Goal: Task Accomplishment & Management: Manage account settings

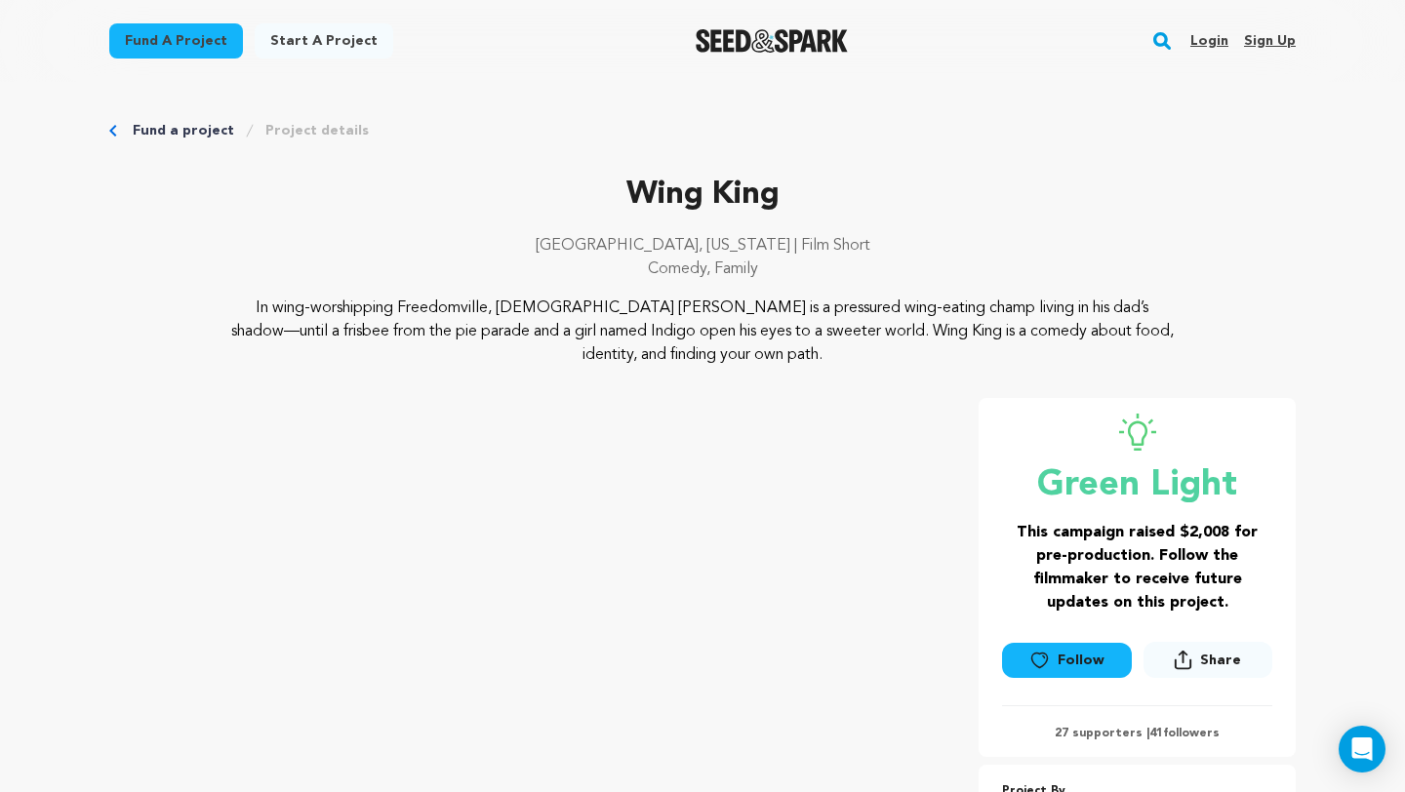
click at [1210, 45] on link "Login" at bounding box center [1209, 40] width 38 height 31
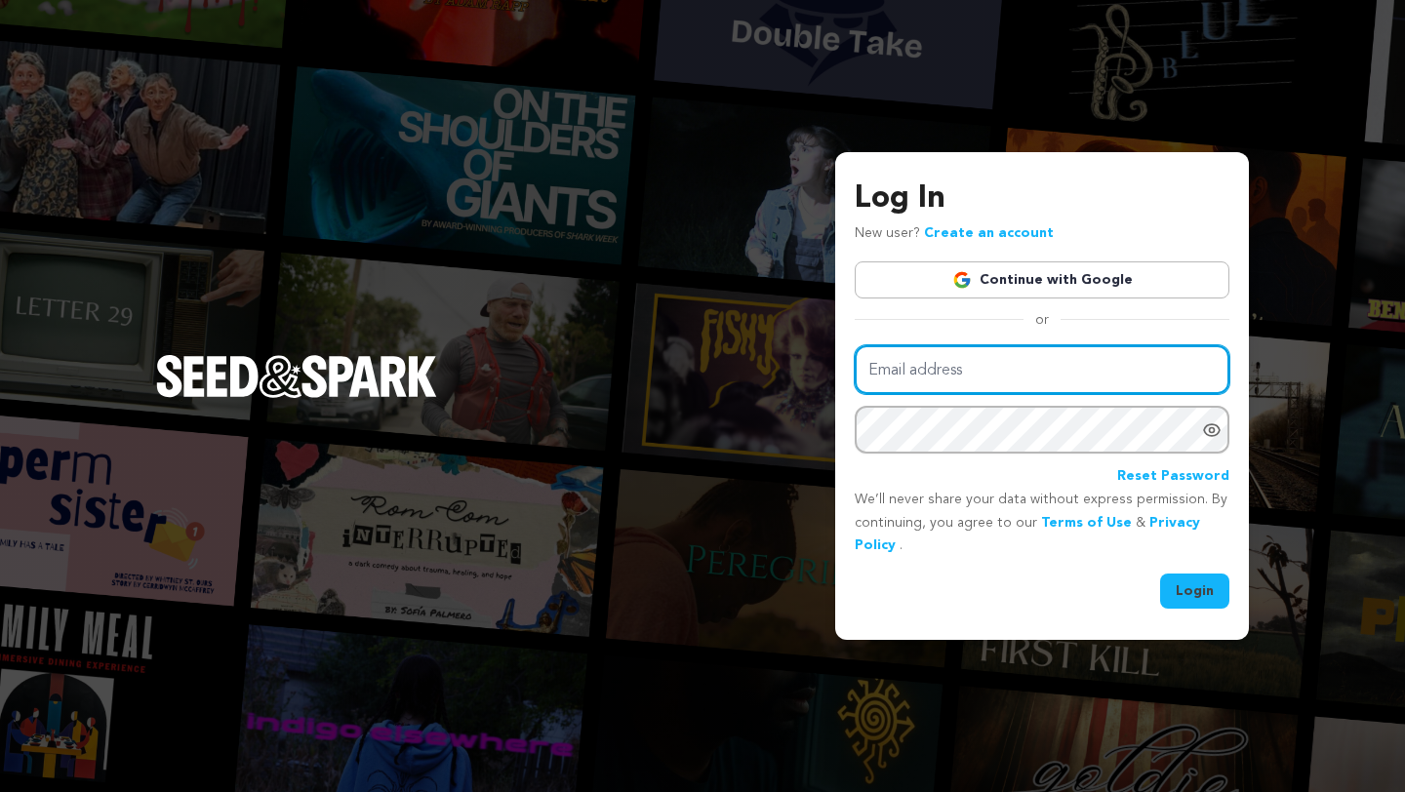
type input "[EMAIL_ADDRESS][DOMAIN_NAME]"
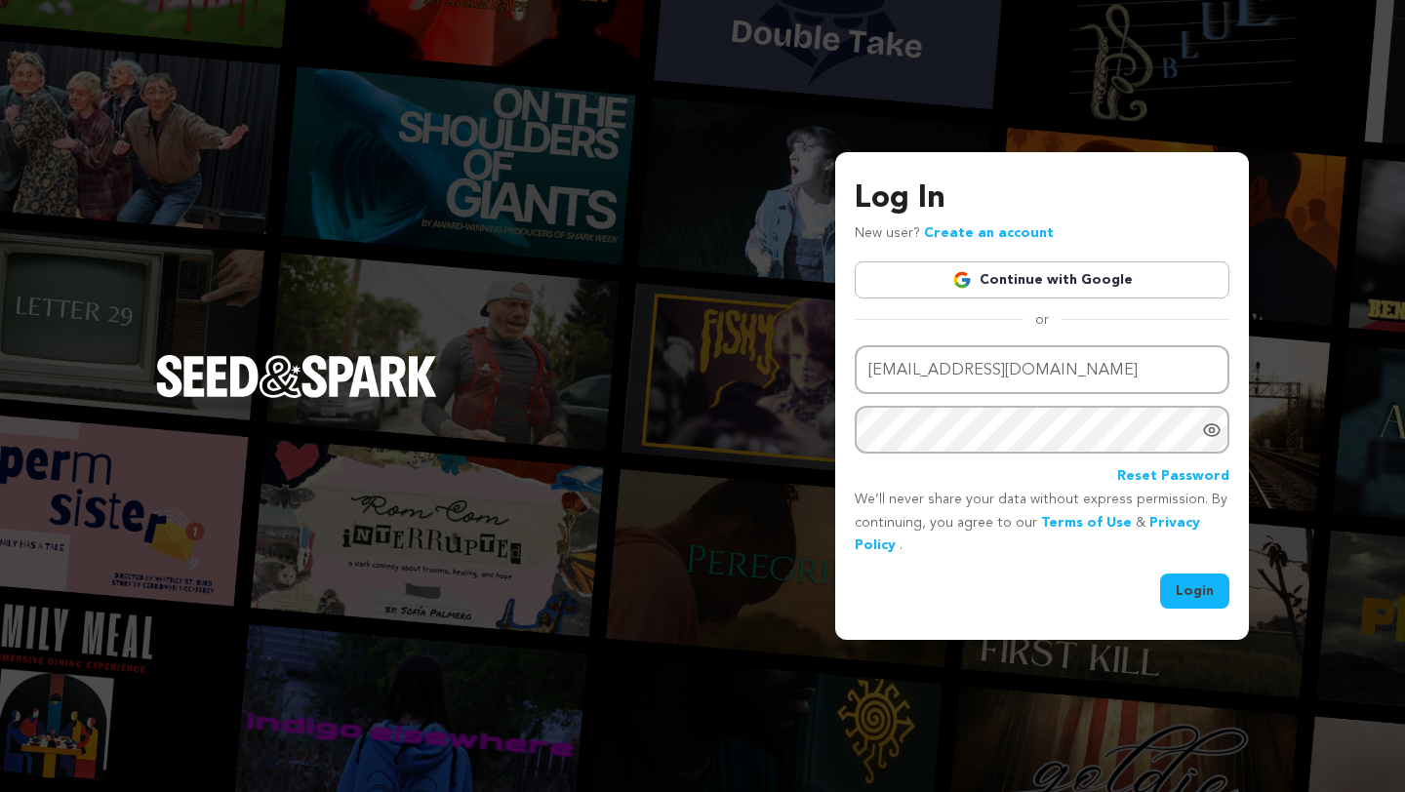
click at [1186, 588] on button "Login" at bounding box center [1194, 591] width 69 height 35
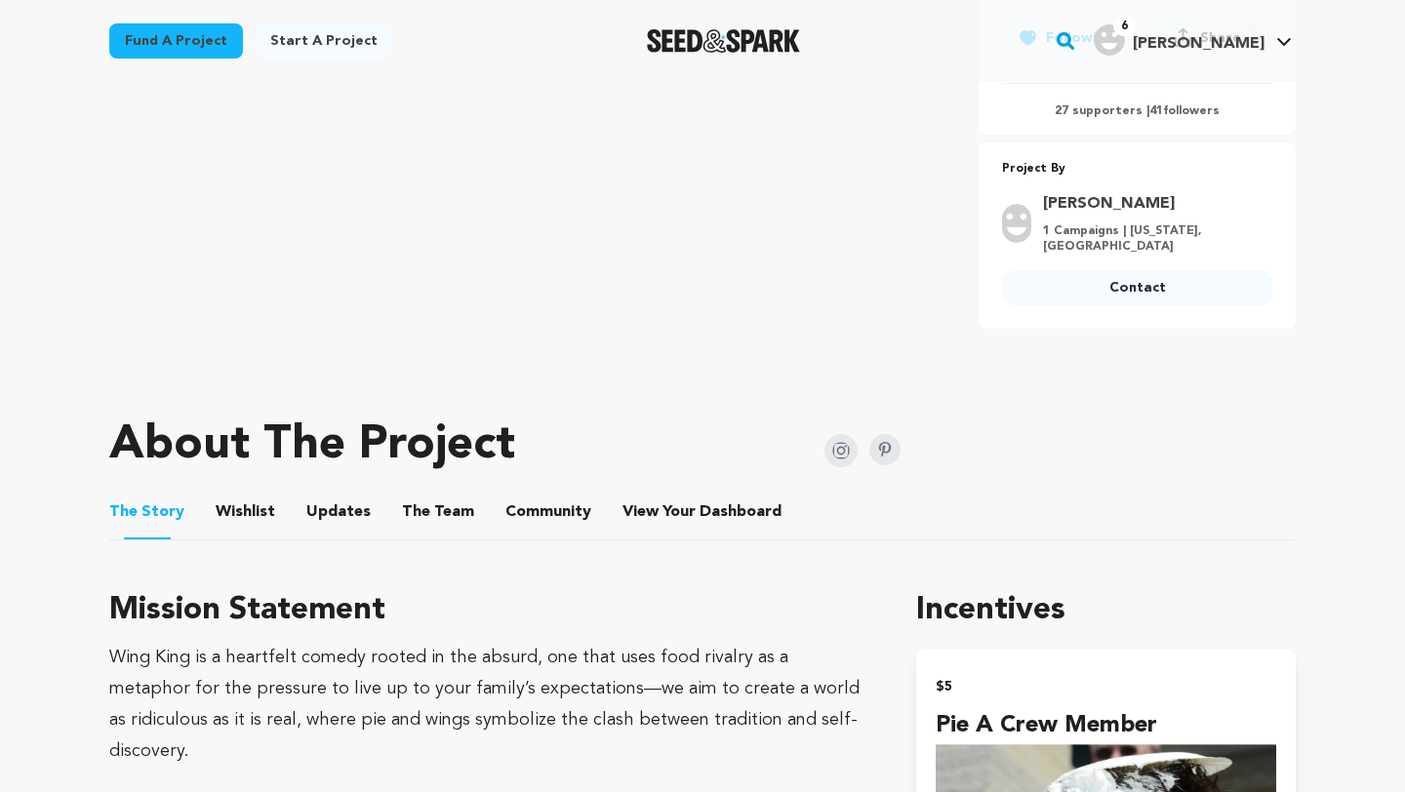
scroll to position [682, 0]
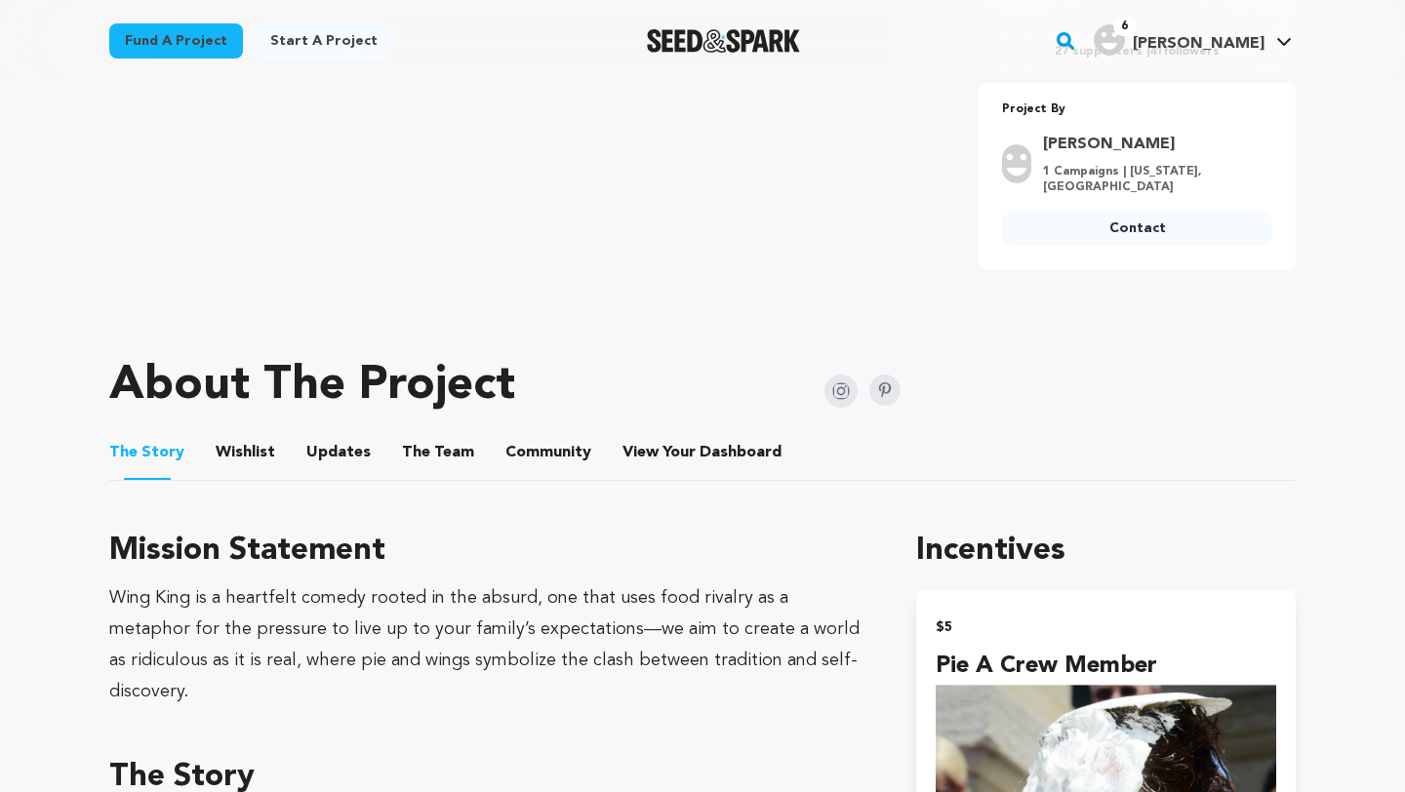
click at [641, 460] on button "View Your Dashboard" at bounding box center [645, 456] width 47 height 47
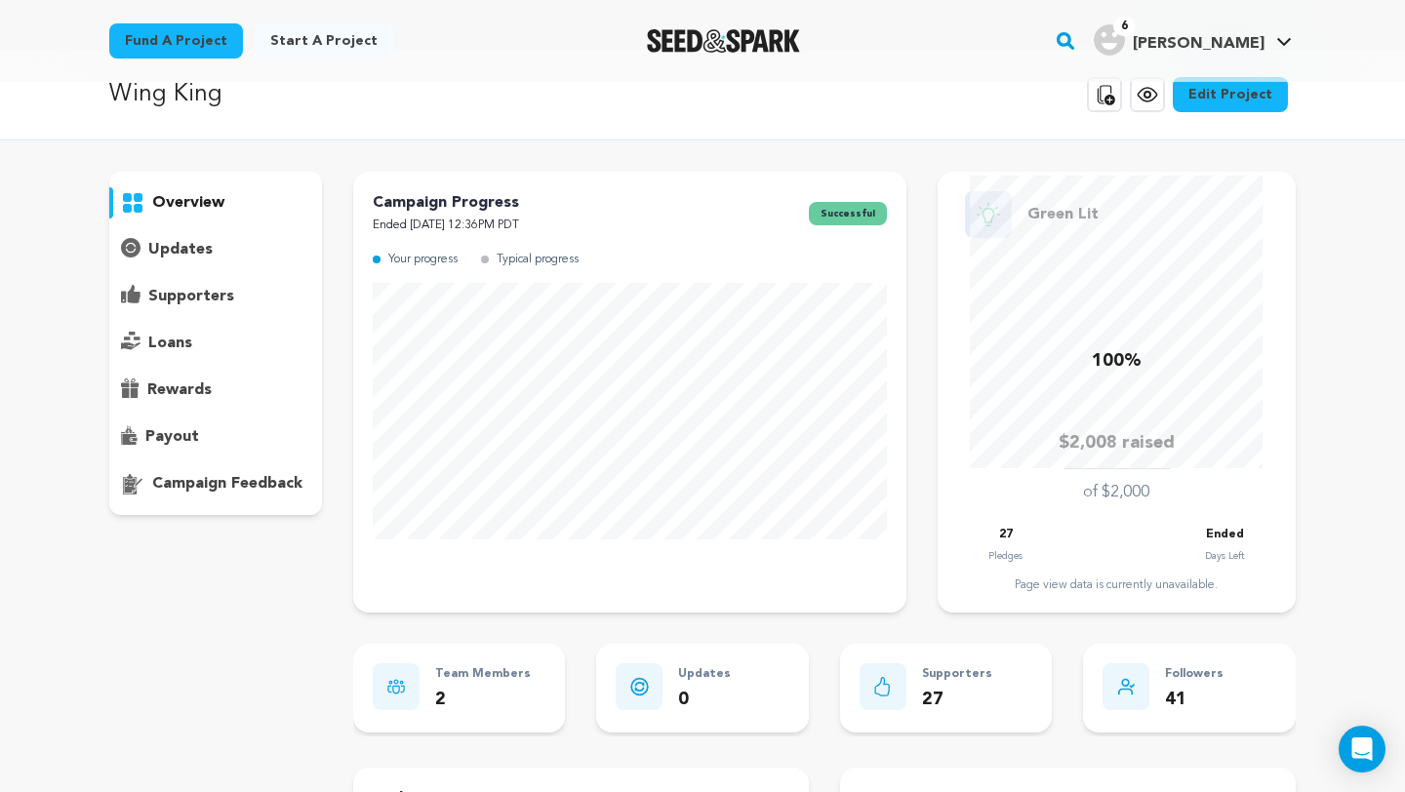
scroll to position [30, 0]
click at [203, 436] on div "payout" at bounding box center [215, 438] width 213 height 31
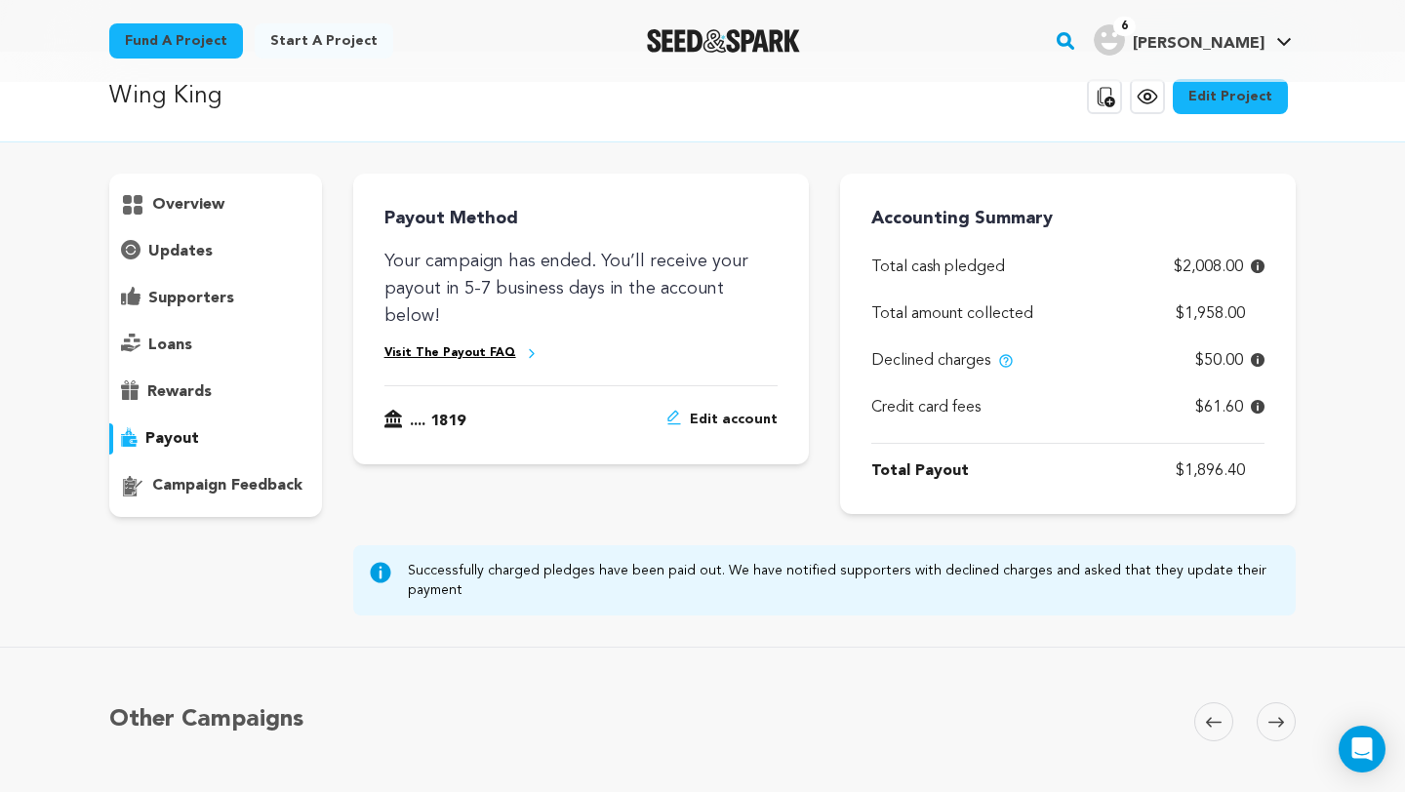
click at [1260, 364] on icon at bounding box center [1258, 360] width 14 height 14
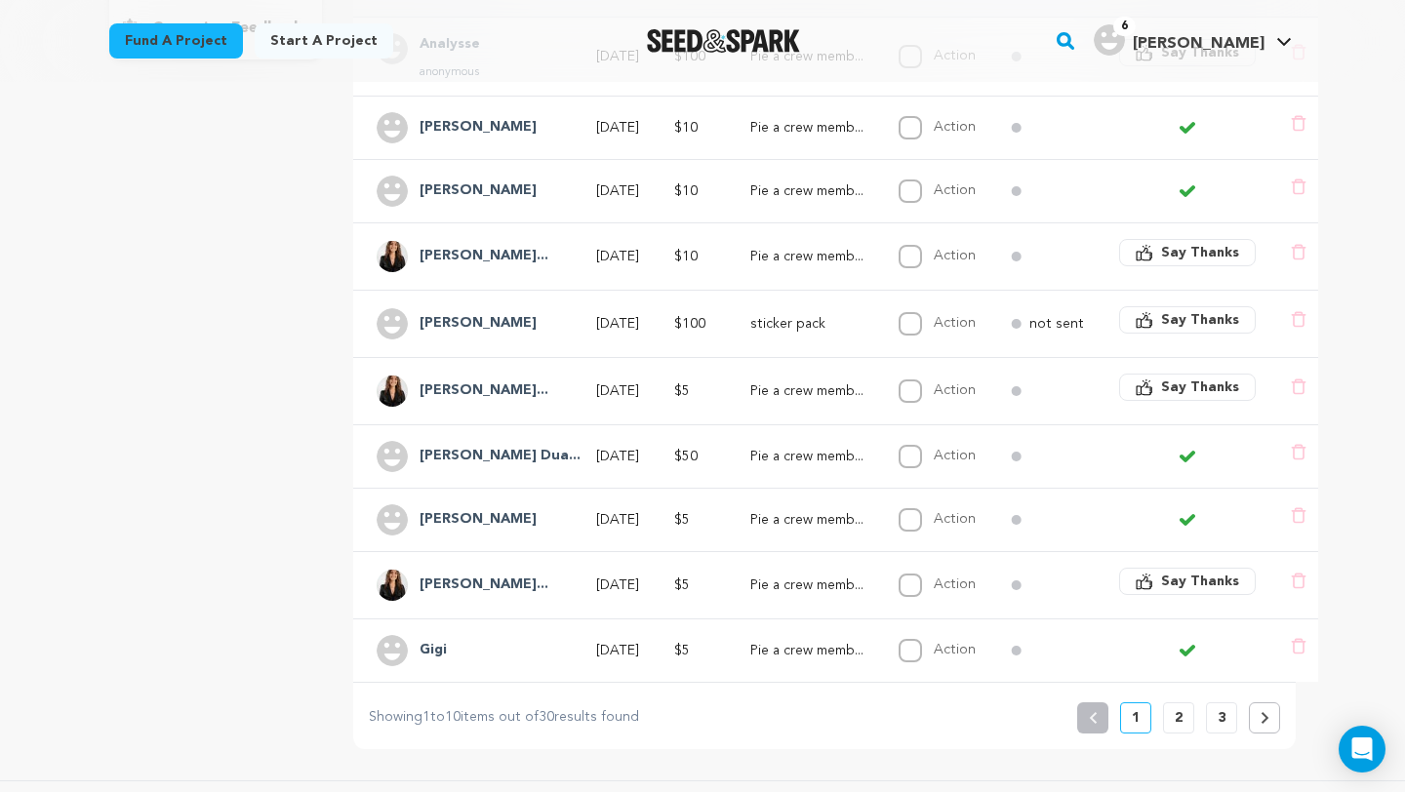
scroll to position [514, 0]
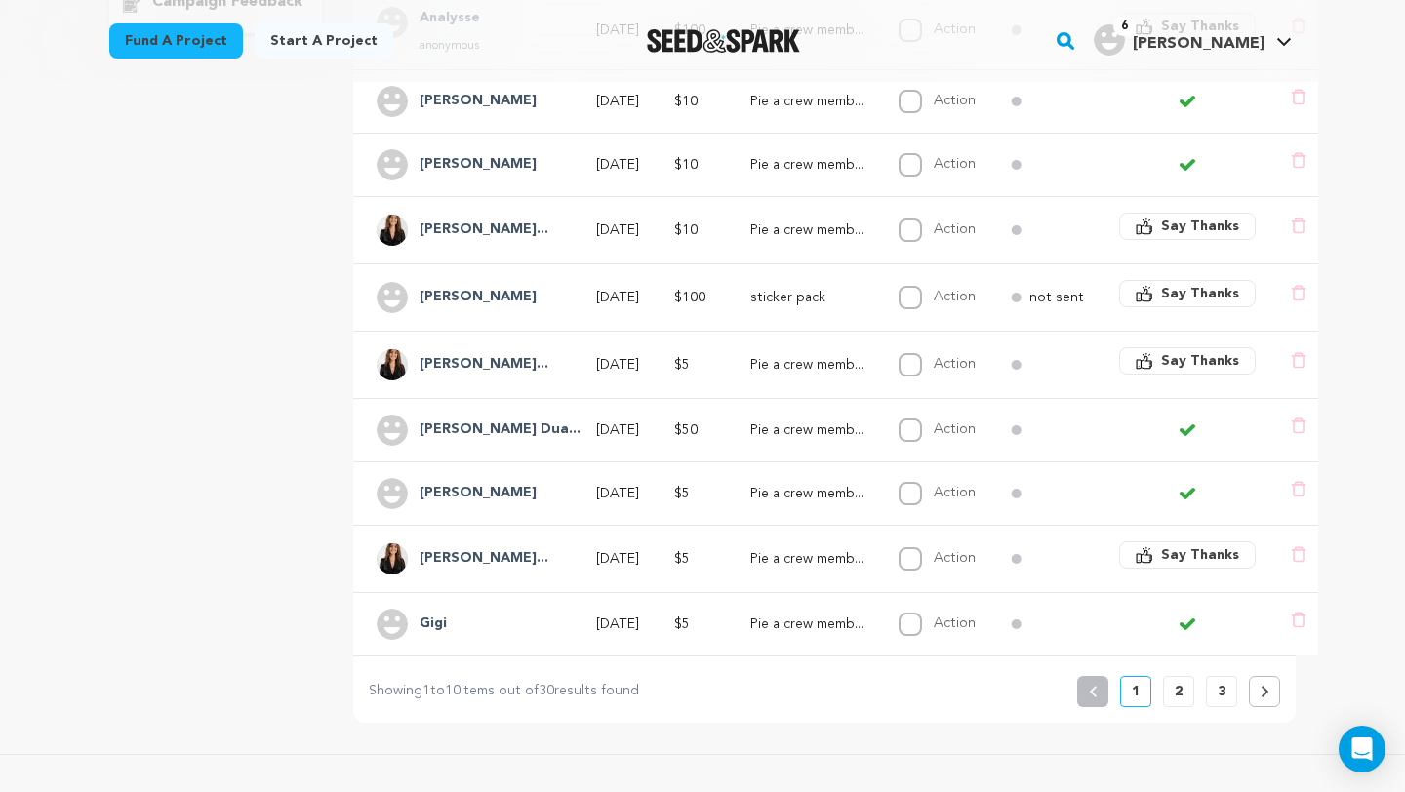
click at [1171, 695] on button "2" at bounding box center [1178, 691] width 31 height 31
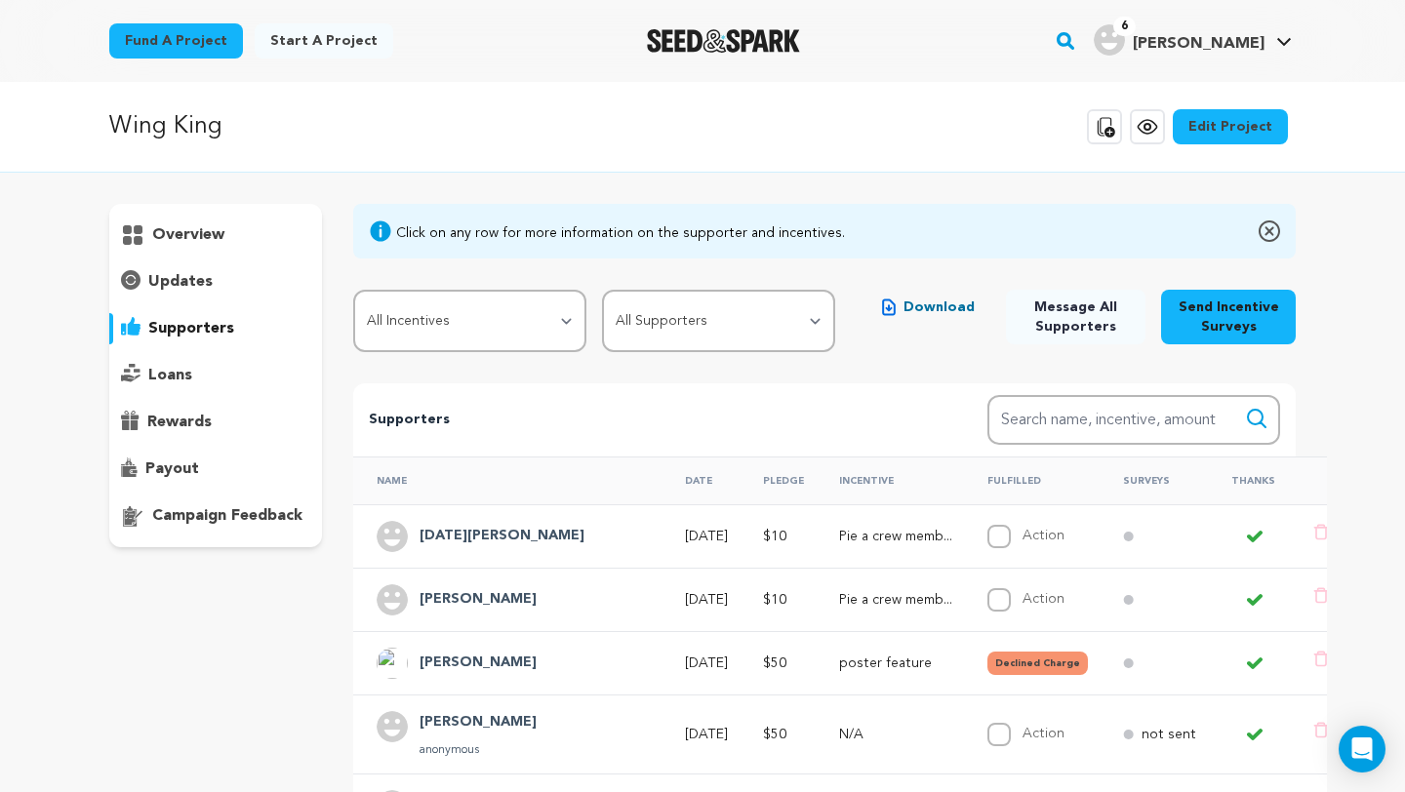
scroll to position [16, 0]
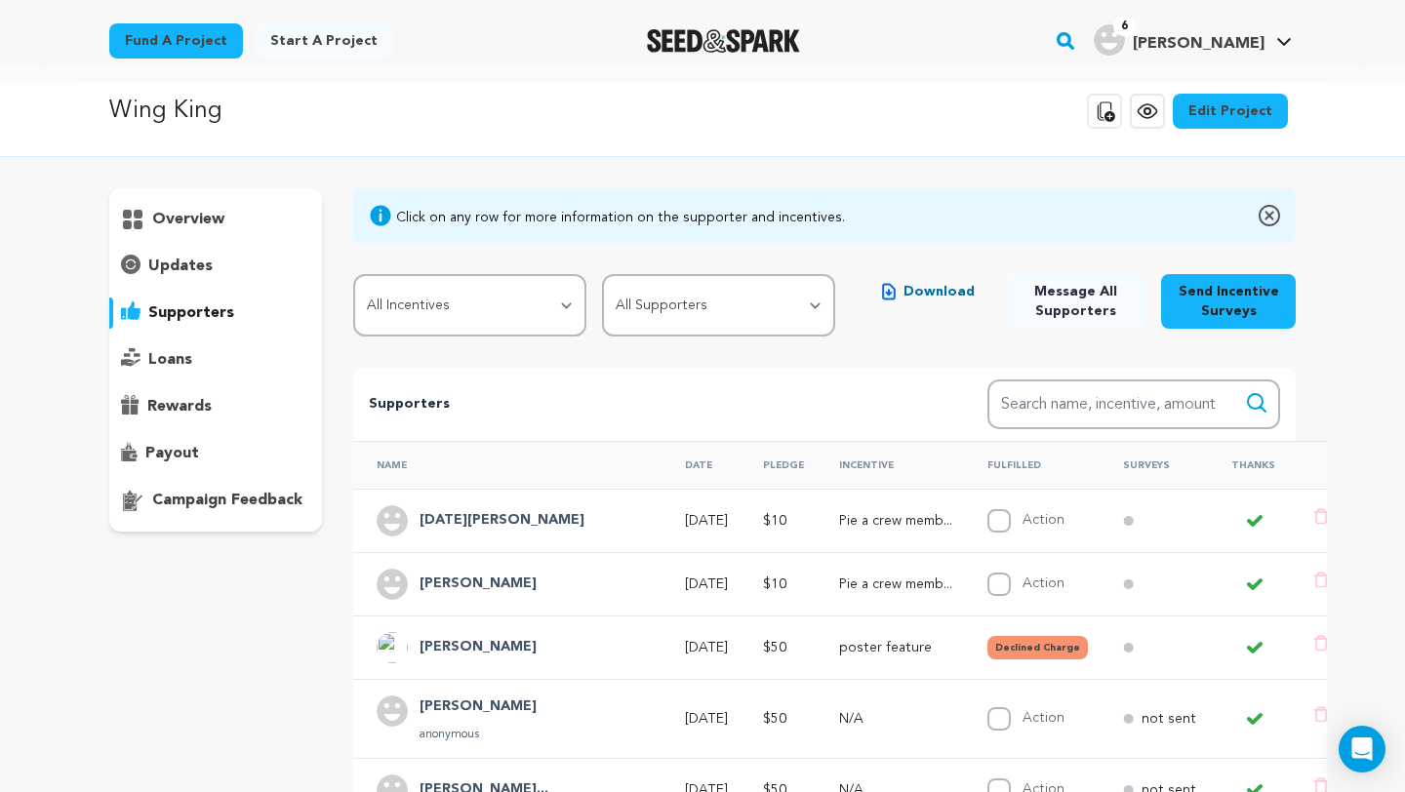
click at [479, 651] on h4 "Munoz Maria" at bounding box center [478, 647] width 117 height 23
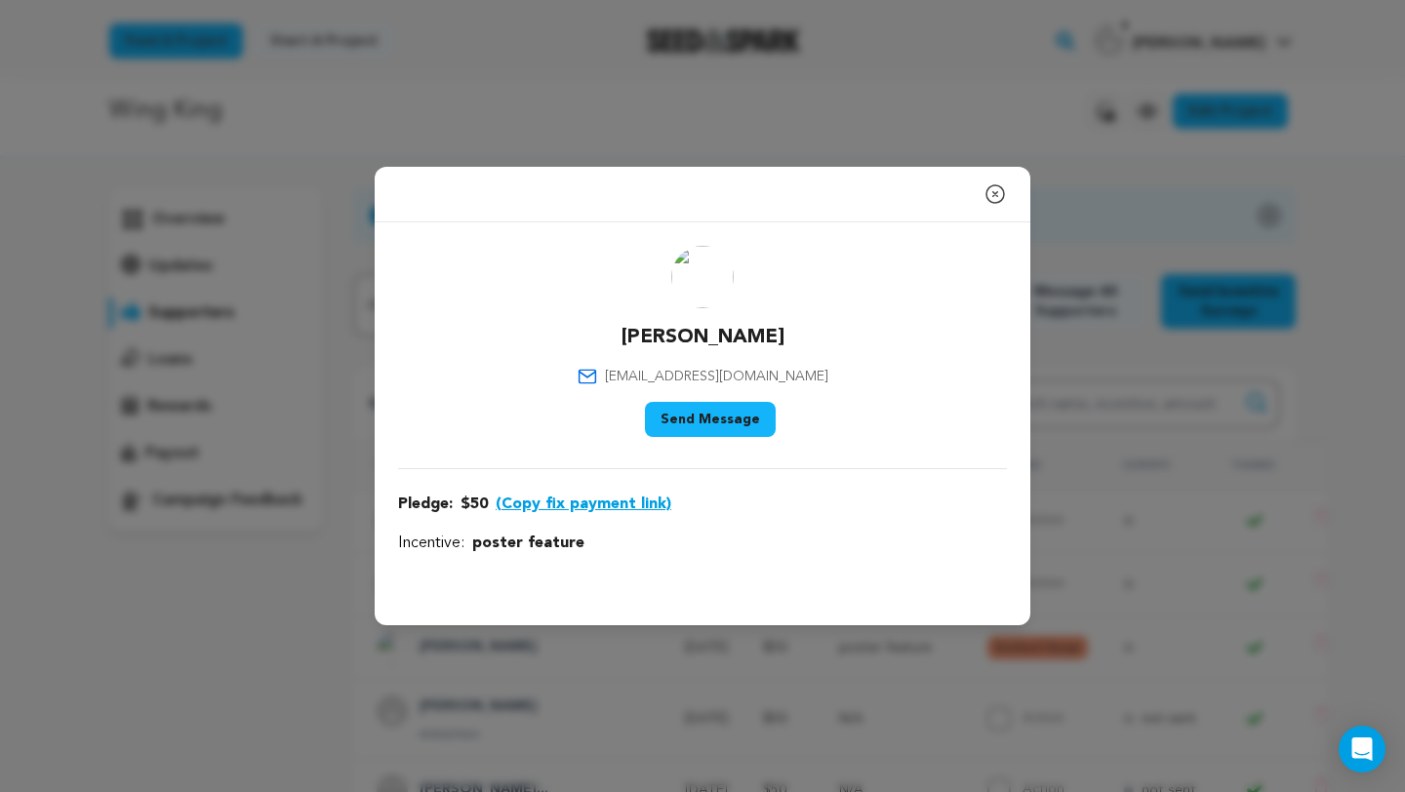
click at [998, 191] on icon "button" at bounding box center [994, 193] width 23 height 23
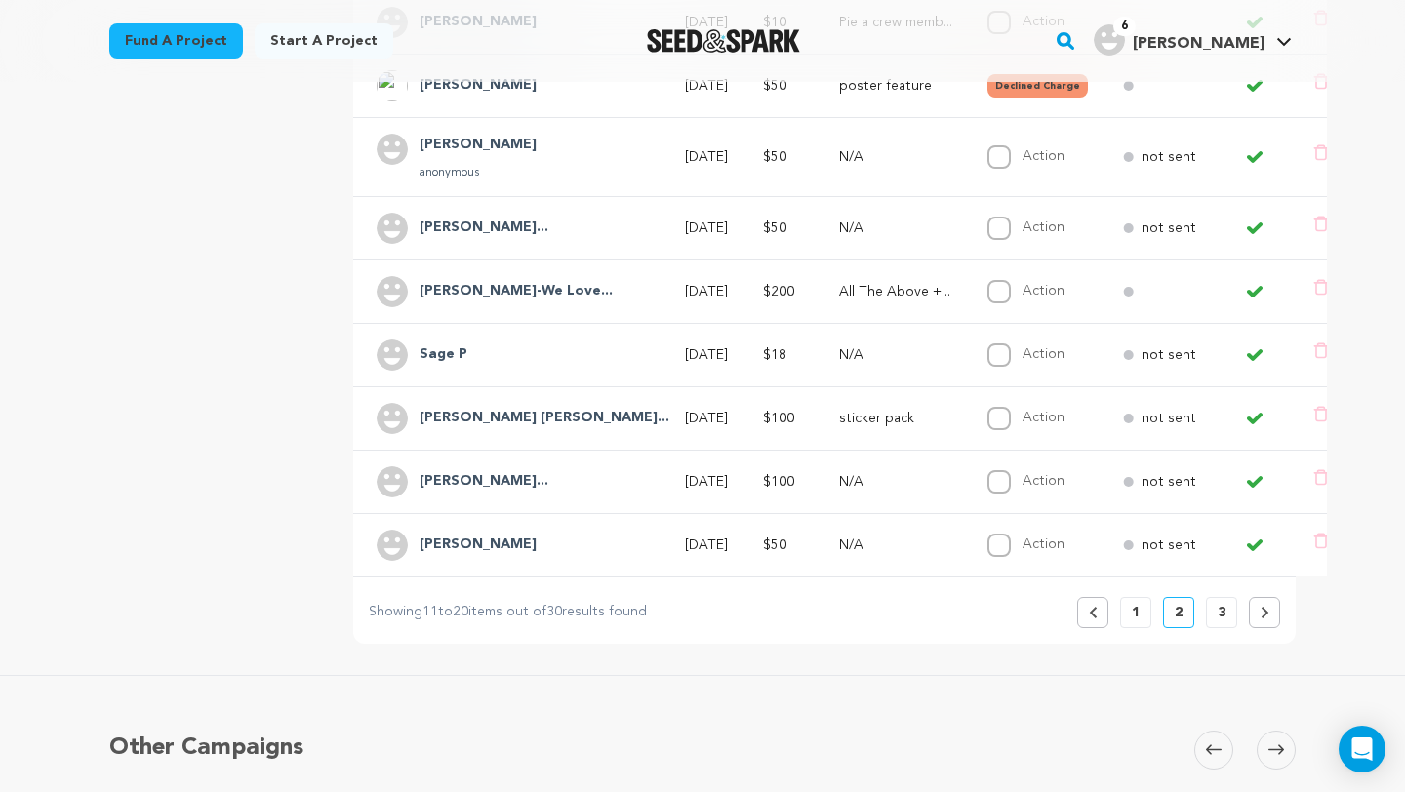
scroll to position [706, 0]
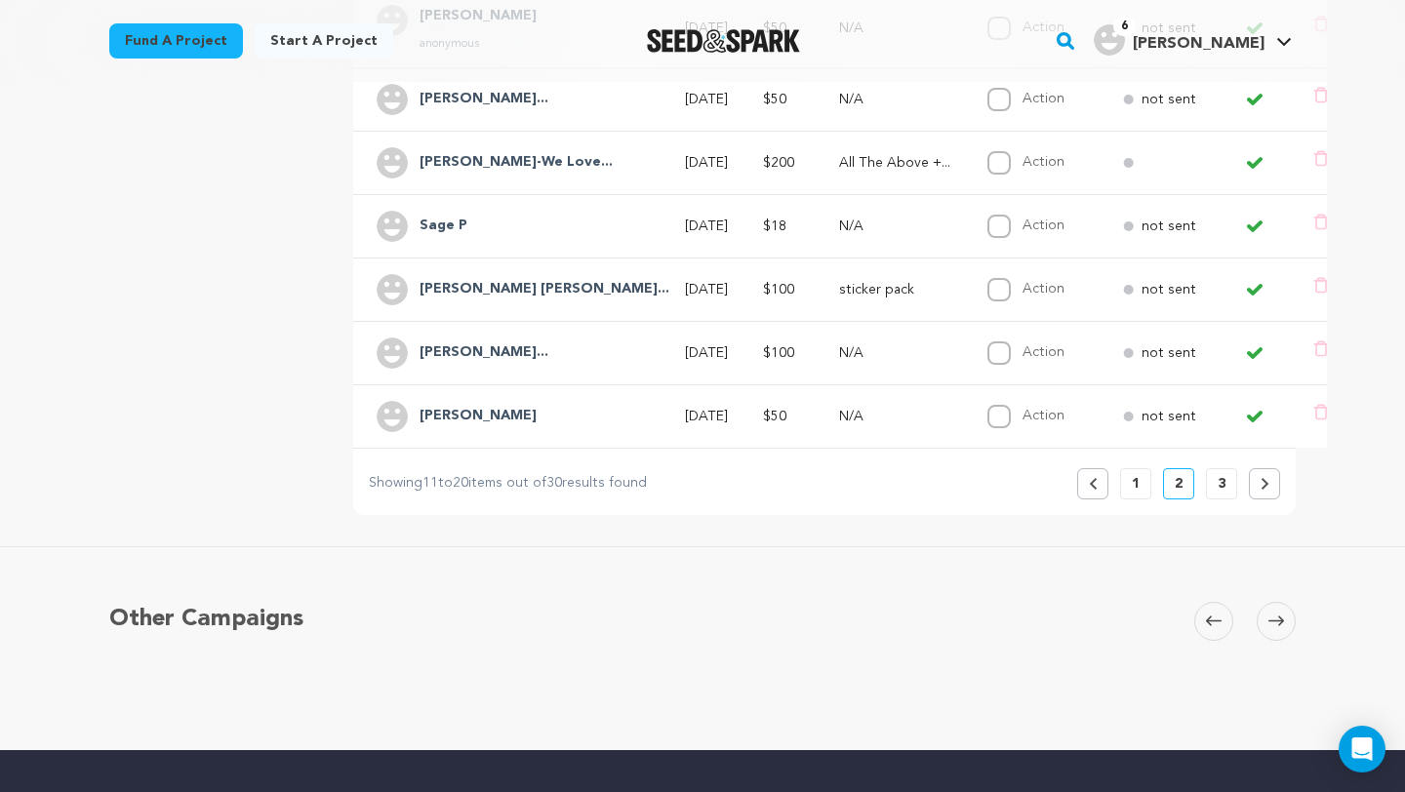
click at [1218, 490] on p "3" at bounding box center [1222, 484] width 8 height 20
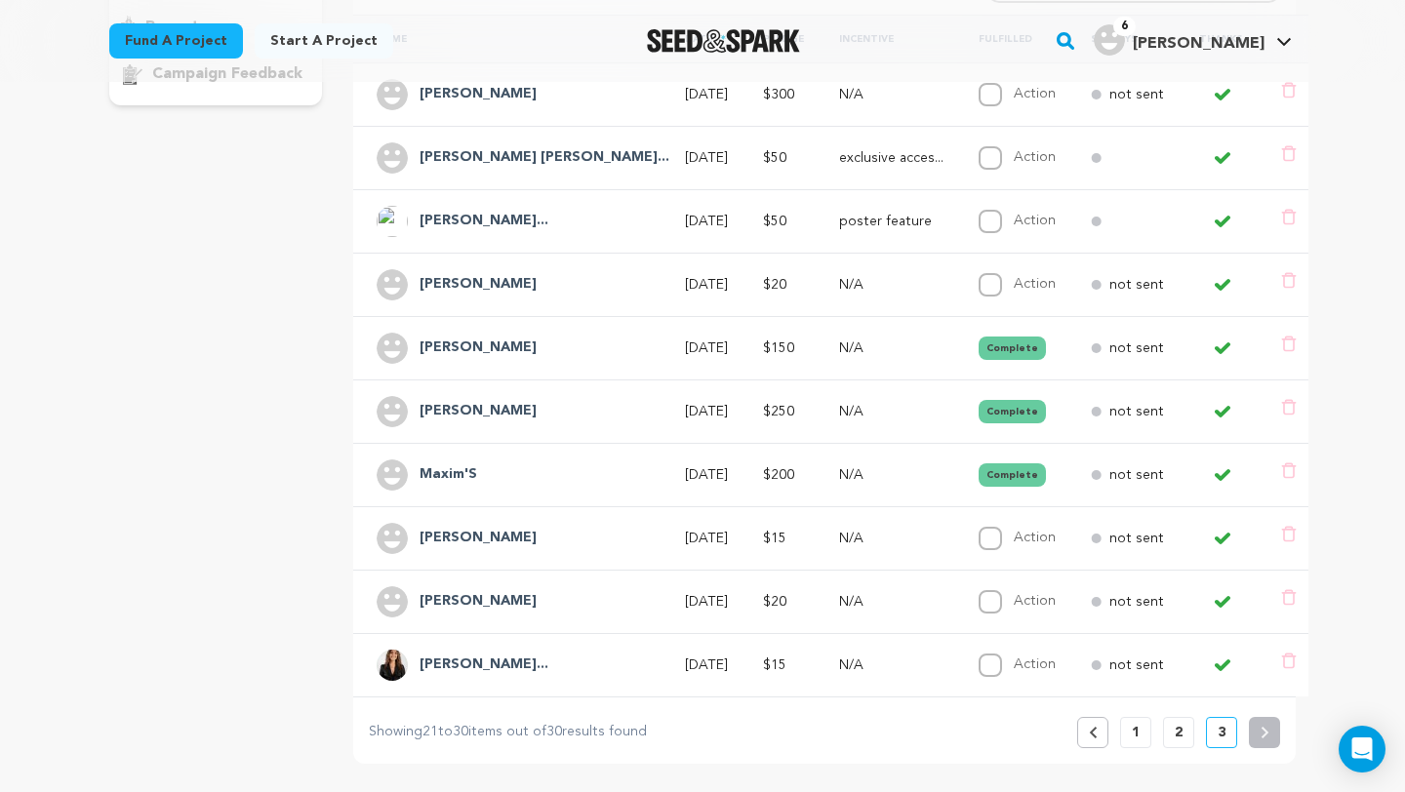
scroll to position [589, 0]
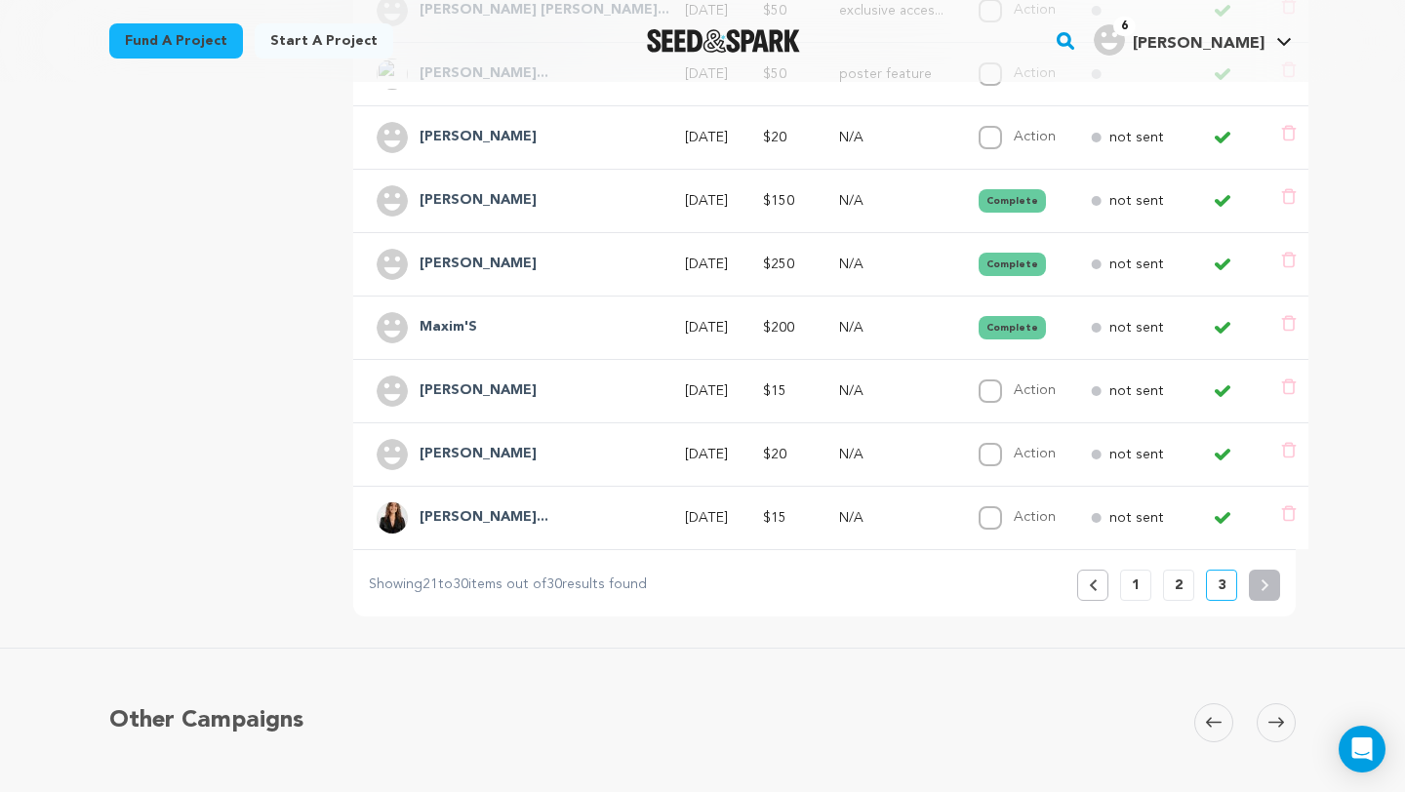
click at [1174, 585] on button "2" at bounding box center [1178, 585] width 31 height 31
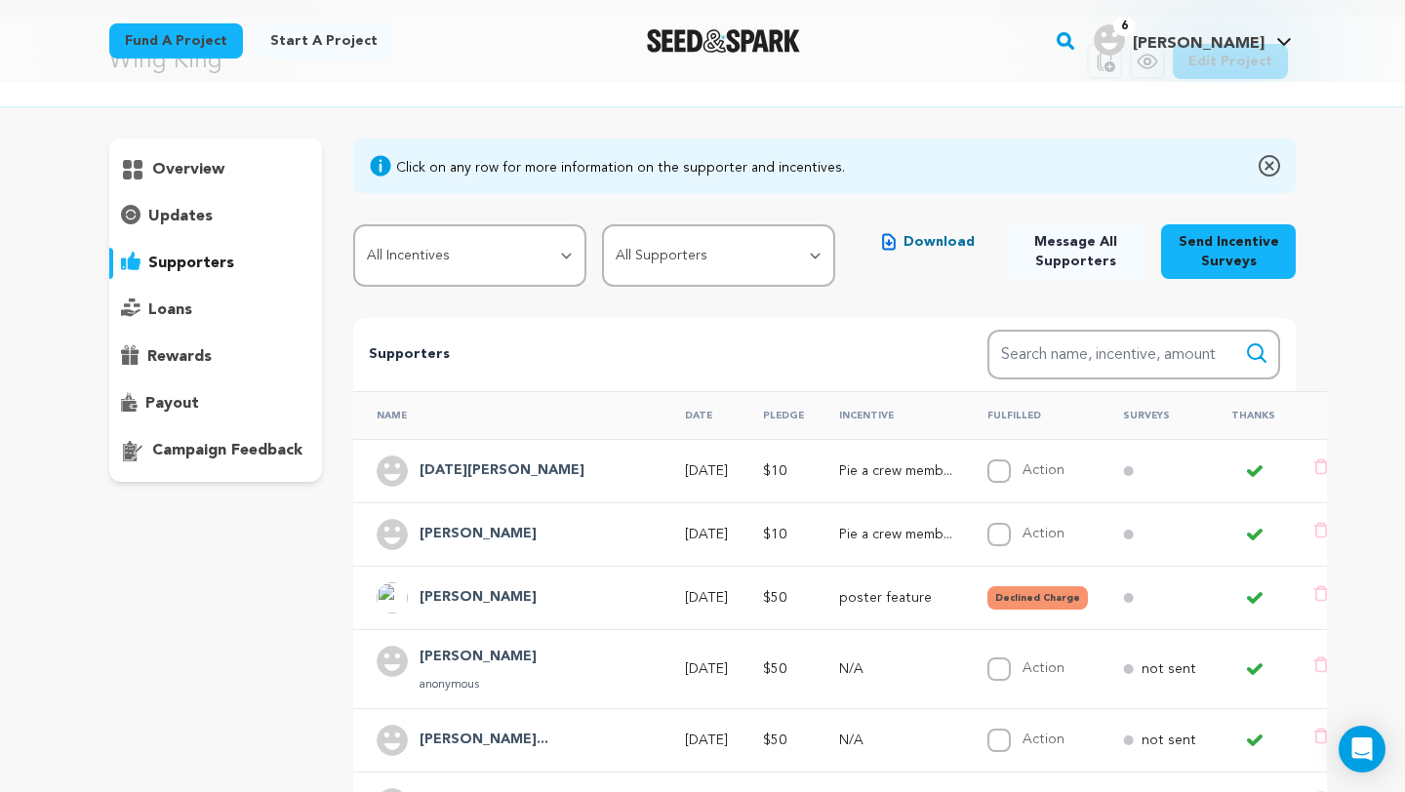
scroll to position [81, 0]
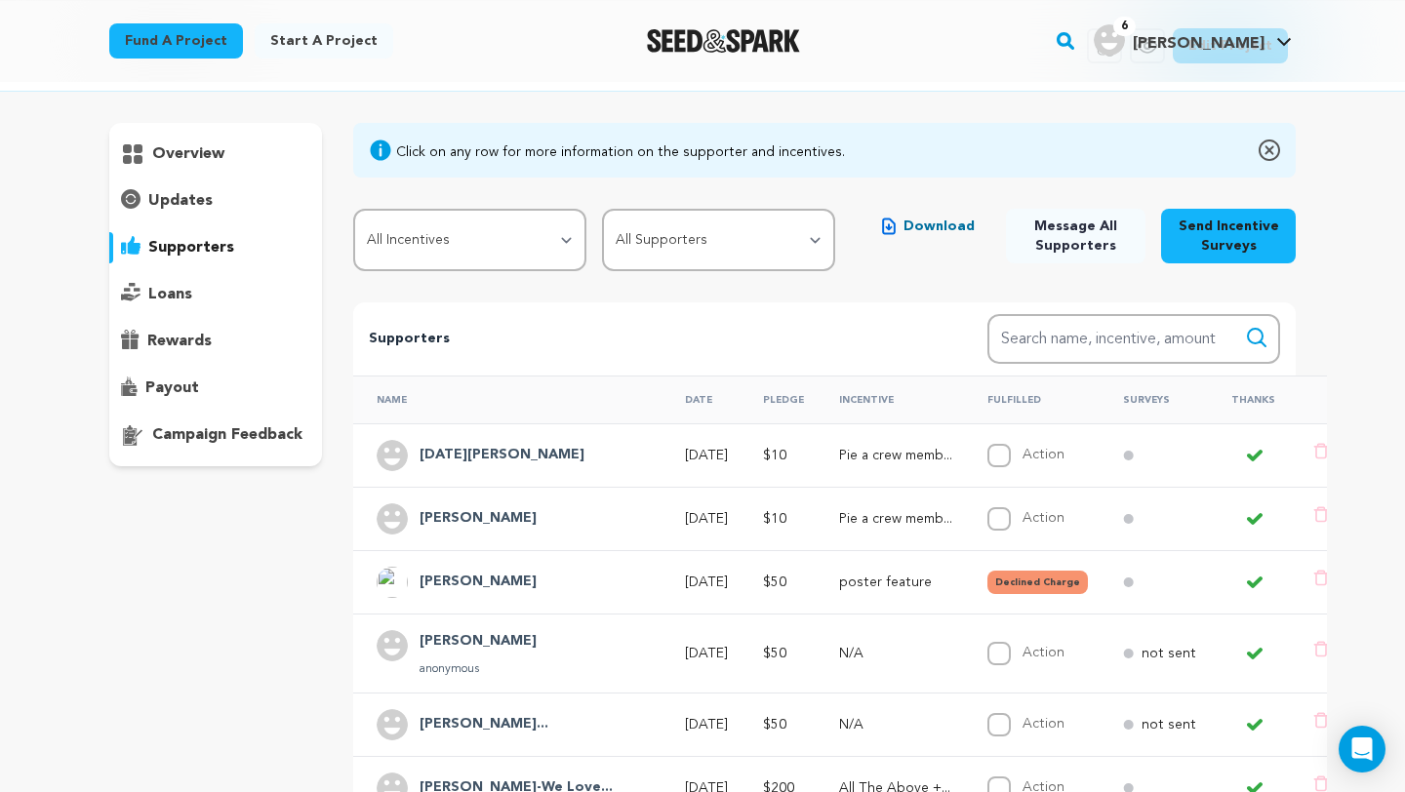
click at [194, 390] on p "payout" at bounding box center [172, 388] width 54 height 23
